Goal: Task Accomplishment & Management: Complete application form

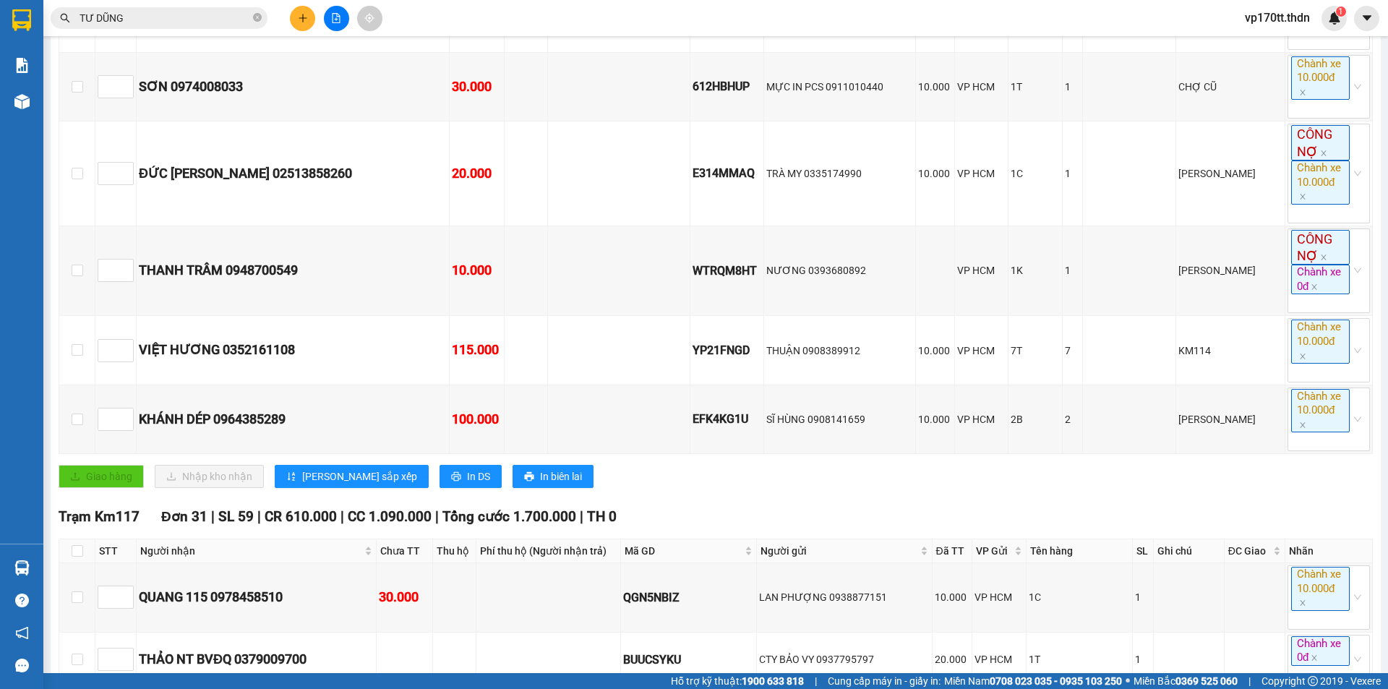
click at [191, 30] on div "Kết quả tìm kiếm ( 85 ) Bộ lọc Ngày tạo đơn gần nhất Mã ĐH Trạng thái Món hàng …" at bounding box center [141, 18] width 282 height 25
click at [190, 27] on span "TƯ DŨNG" at bounding box center [159, 18] width 217 height 22
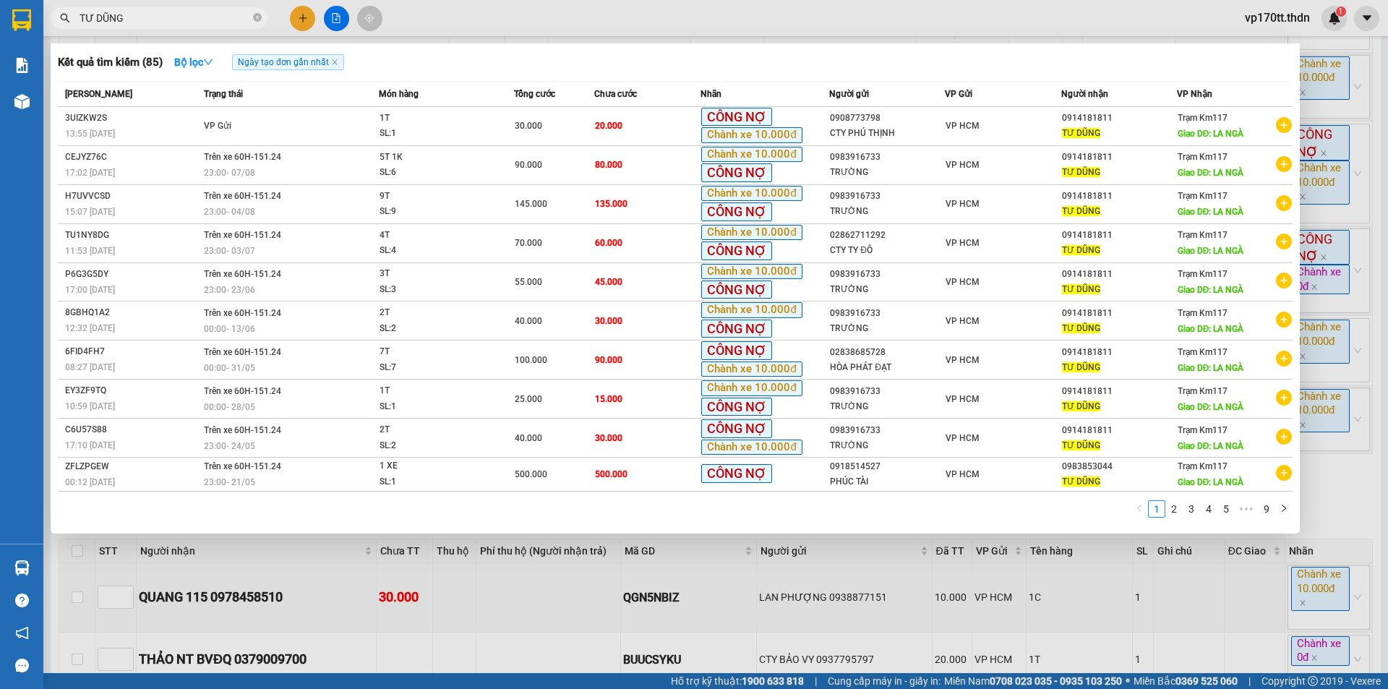
click at [190, 25] on input "TƯ DŨNG" at bounding box center [165, 18] width 171 height 16
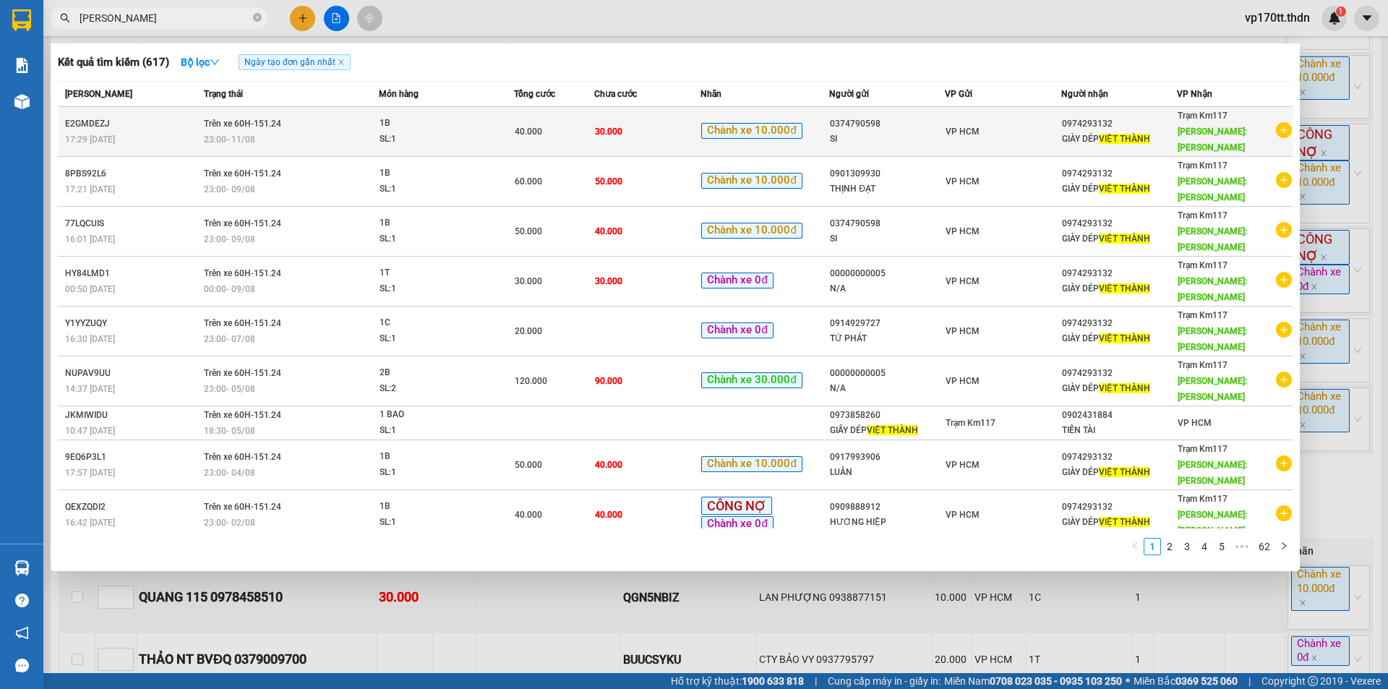
type input "[PERSON_NAME]"
click at [943, 137] on div "SI" at bounding box center [887, 139] width 114 height 15
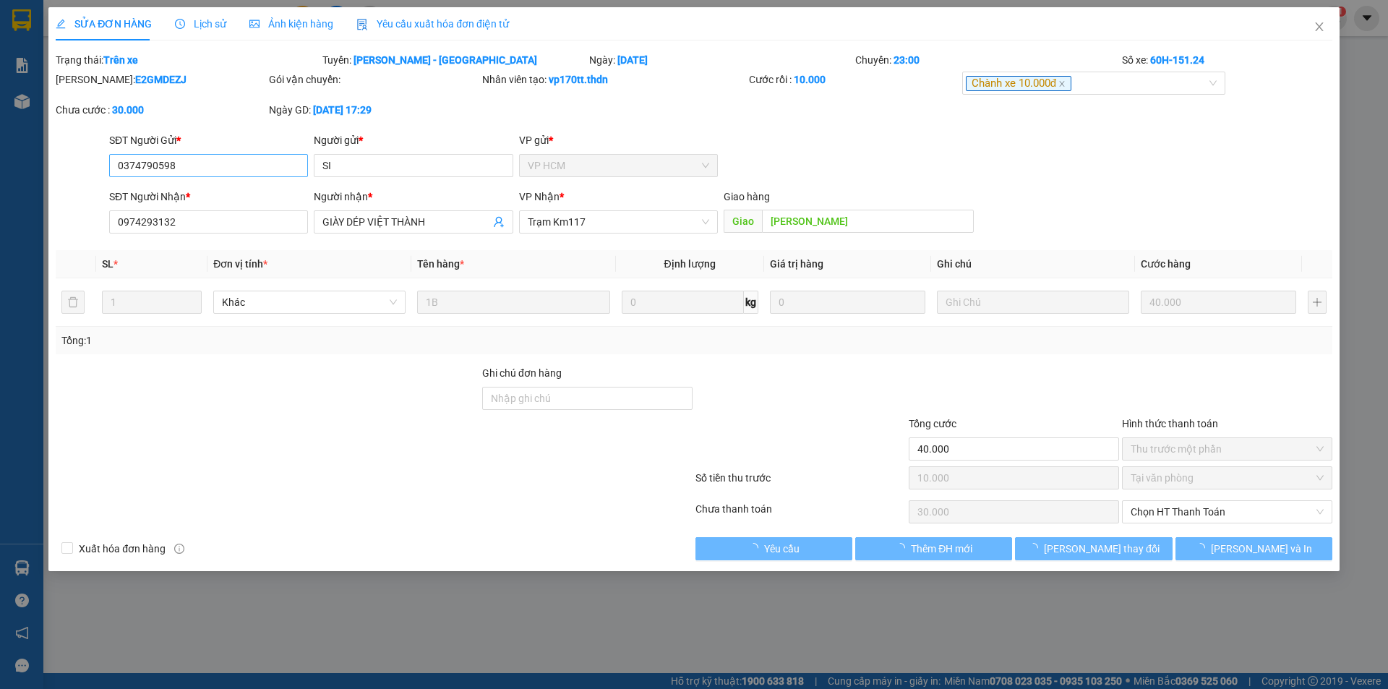
type input "0374790598"
type input "SI"
type input "0974293132"
type input "GIÀY DÉP VIỆT THÀNH"
type input "[PERSON_NAME]"
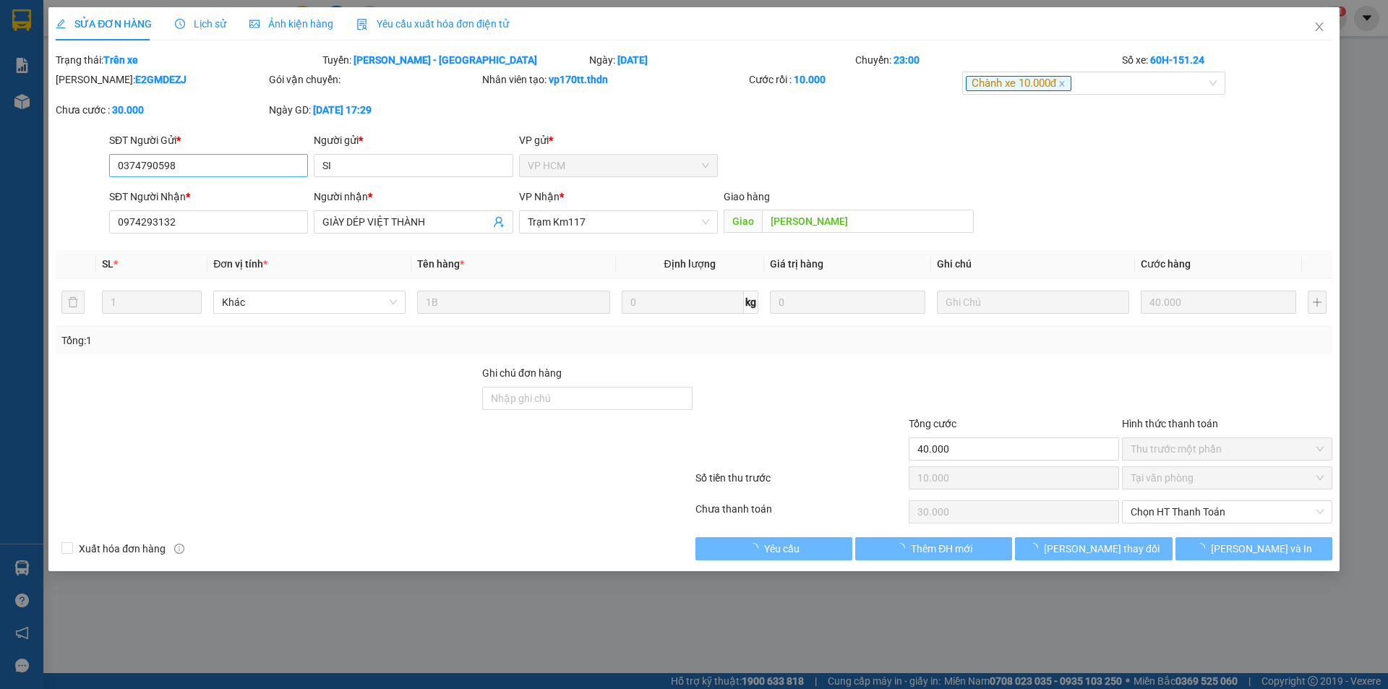
type input "40.000"
type input "10.000"
type input "30.000"
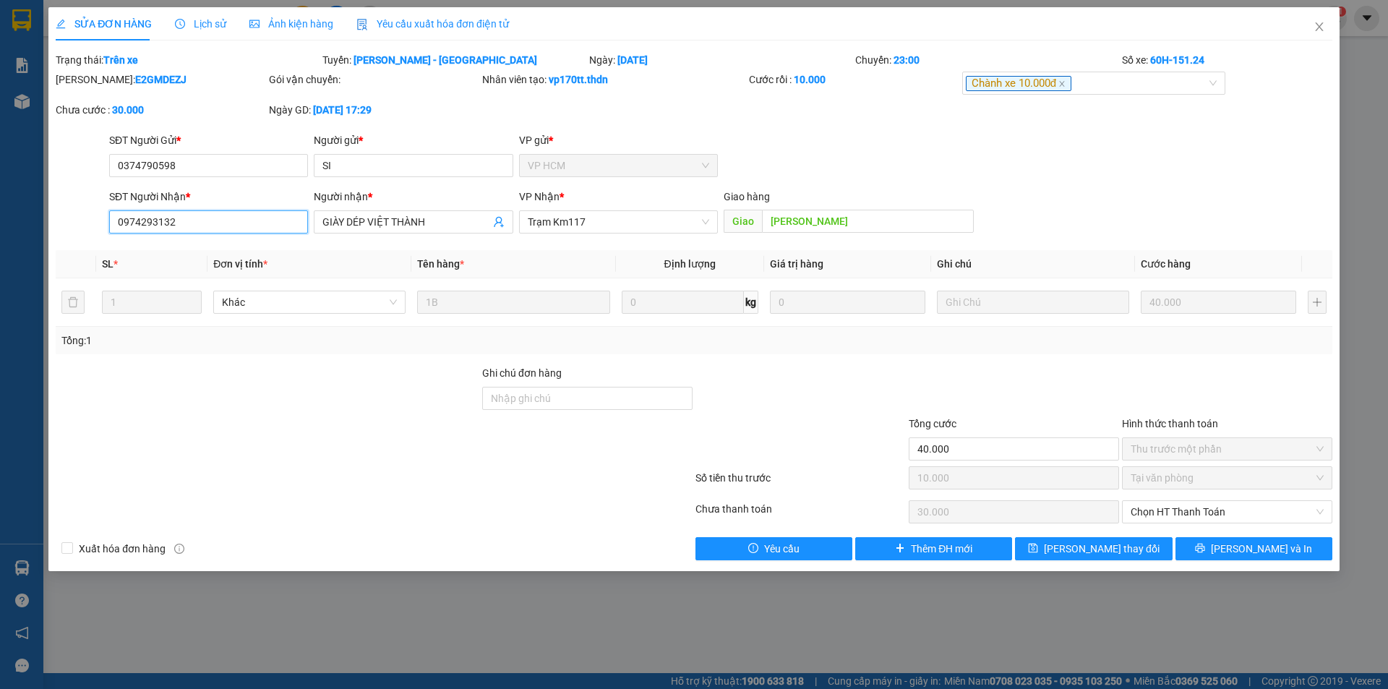
click at [200, 221] on input "0974293132" at bounding box center [208, 221] width 199 height 23
click at [1329, 30] on span "Close" at bounding box center [1319, 27] width 40 height 40
